Goal: Task Accomplishment & Management: Complete application form

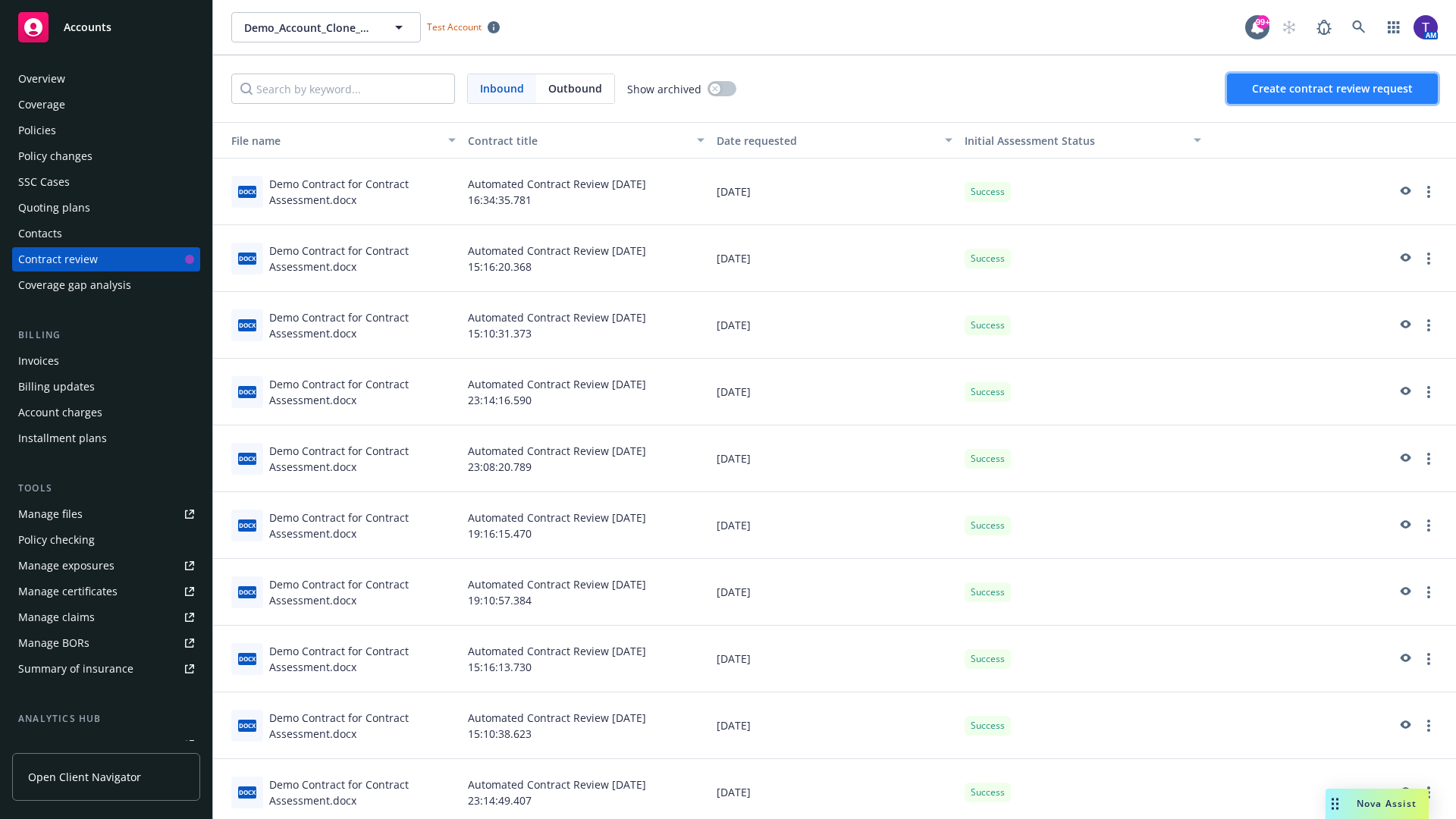
click at [1334, 89] on span "Create contract review request" at bounding box center [1332, 88] width 161 height 15
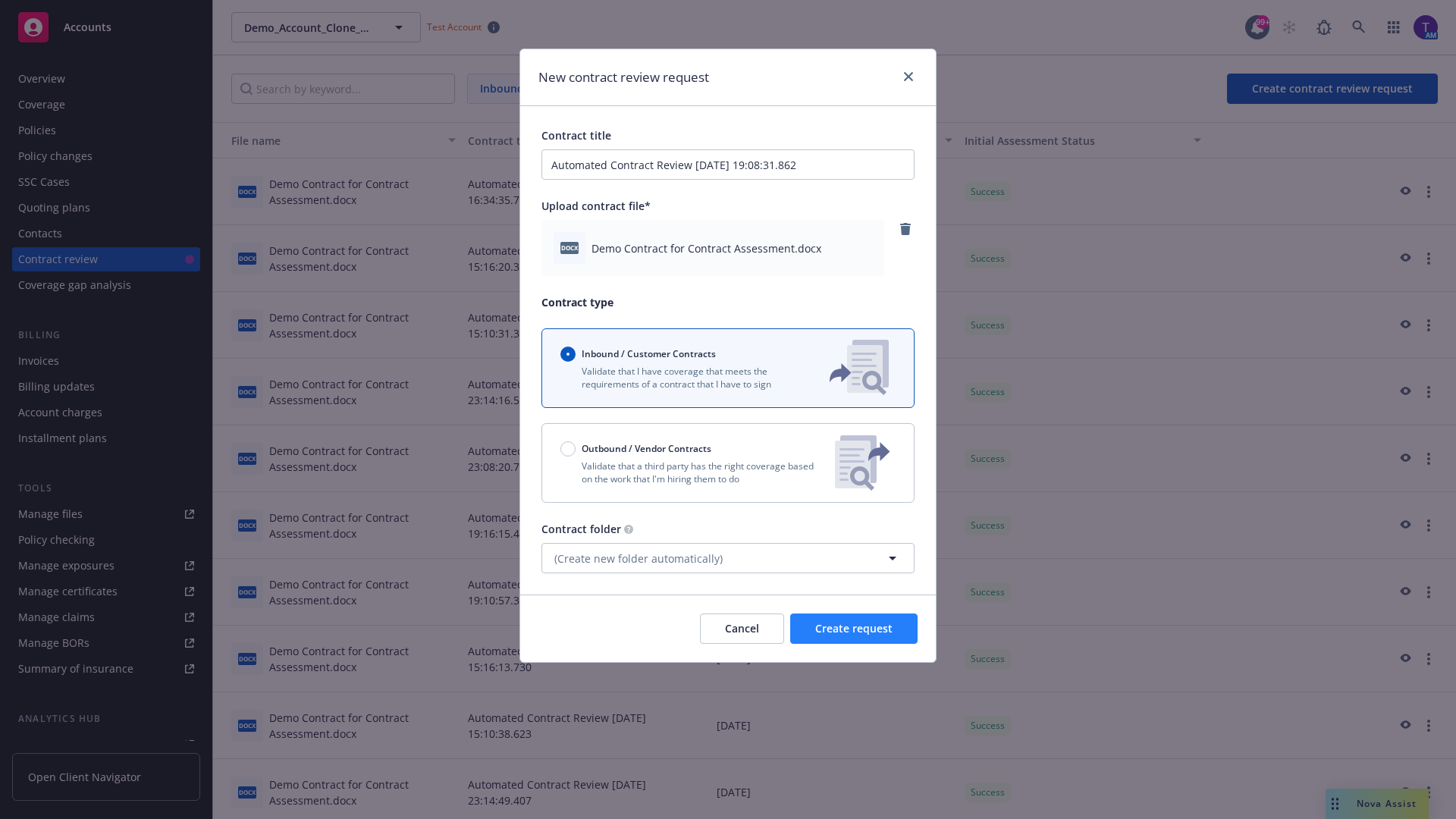
type input "Automated Contract Review [DATE] 19:08:31.862"
click at [854, 629] on span "Create request" at bounding box center [854, 628] width 77 height 15
